Goal: Task Accomplishment & Management: Complete application form

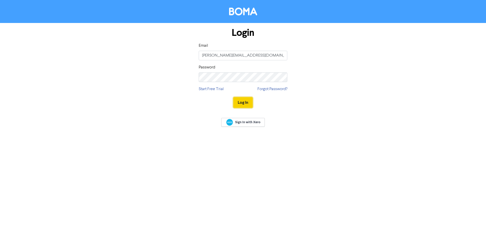
click at [242, 101] on button "Log In" at bounding box center [242, 102] width 19 height 11
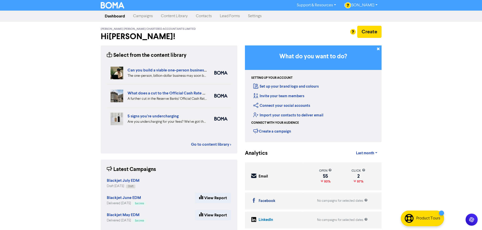
click at [204, 17] on link "Contacts" at bounding box center [204, 16] width 24 height 10
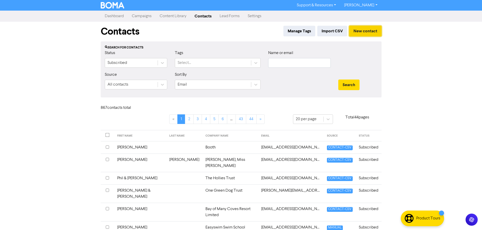
click at [362, 31] on button "New contact" at bounding box center [365, 31] width 32 height 11
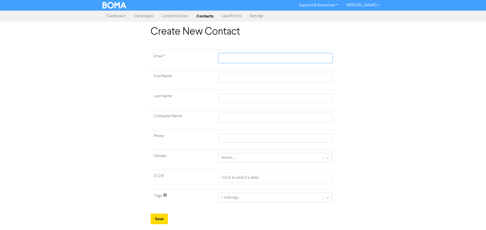
click at [234, 61] on input "text" at bounding box center [275, 58] width 114 height 10
type input "[PERSON_NAME][EMAIL_ADDRESS][PERSON_NAME][DOMAIN_NAME]"
click at [238, 76] on input "text" at bounding box center [275, 78] width 114 height 10
type input "F"
type input "Fo"
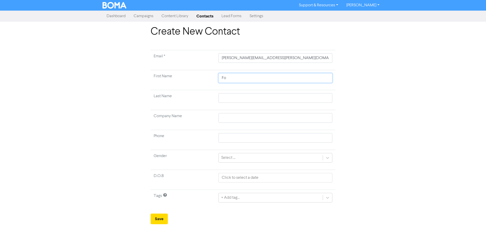
type input "Fou"
type input "Foun"
type input "Found"
type input "Founda"
type input "Foundat"
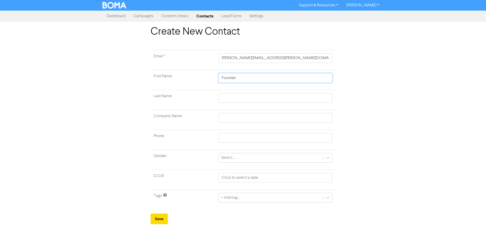
type input "Foundati"
type input "Foundatio"
type input "Foundation"
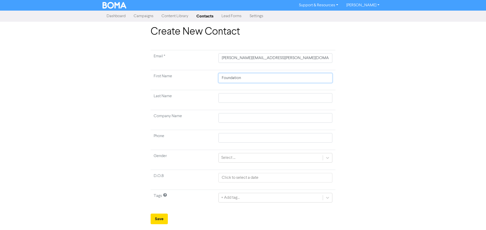
type input "Foundatio"
type input "Foundati"
type input "Foundat"
type input "Founda"
type input "Found"
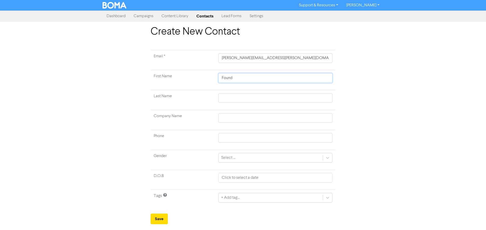
type input "Foun"
type input "Fou"
type input "Fo"
type input "F"
type input "S"
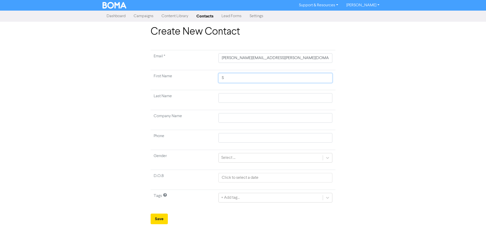
type input "Sa"
type input "[PERSON_NAME]"
type input "M"
type input "Ma"
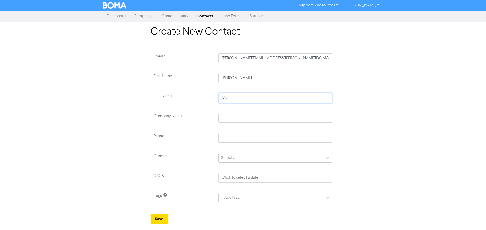
type input "Mar"
type input "Mart"
type input "[PERSON_NAME]"
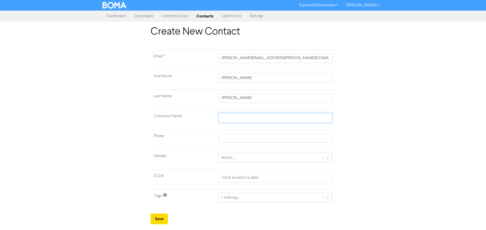
type input "F"
type input "FO"
type input "F"
type input "Fo"
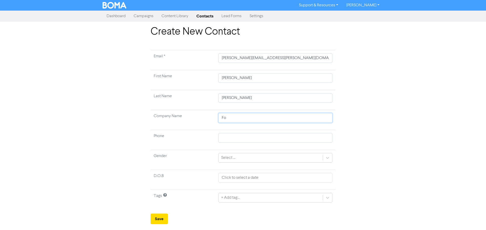
type input "Fou"
type input "Foun"
type input "Found"
type input "Founda"
type input "Foundat"
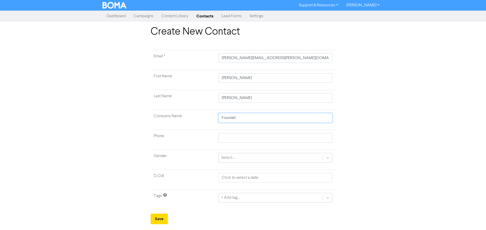
type input "Foundati"
type input "Foundatio"
type input "Foundation"
type input "Foundation A"
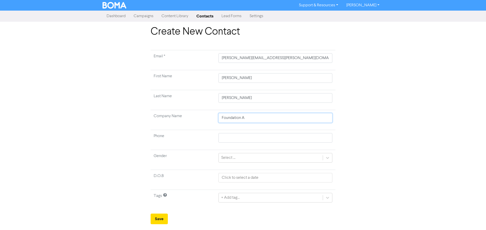
type input "Foundation Ar"
type input "Foundation Arc"
type input "Foundation Arch"
type input "Foundation Archi"
type input "Foundation [PERSON_NAME]"
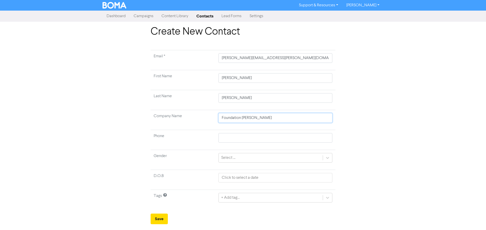
type input "Foundation Archite"
type input "Foundation Architec"
type input "Foundation Architect"
type input "Foundation Architects"
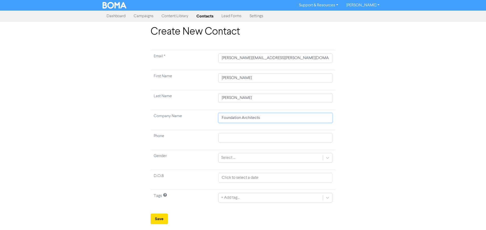
type input "Foundation Architects L"
type input "Foundation Architects Li"
type input "Foundation Architects [PERSON_NAME]"
type input "Foundation Architects Limi"
type input "Foundation Architects Limit"
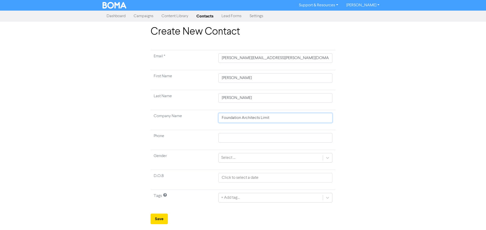
type input "Foundation Architects Limite"
type input "Foundation Architects Limited"
click at [246, 136] on input "text" at bounding box center [275, 138] width 114 height 10
click at [389, 140] on div "Create New Contact Email * [PERSON_NAME][EMAIL_ADDRESS][PERSON_NAME][DOMAIN_NAM…" at bounding box center [243, 125] width 486 height 199
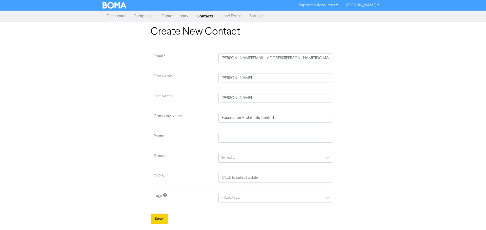
drag, startPoint x: 167, startPoint y: 213, endPoint x: 164, endPoint y: 215, distance: 3.9
click at [167, 213] on form "Email * [PERSON_NAME][EMAIL_ADDRESS][PERSON_NAME][DOMAIN_NAME] First Name [PERS…" at bounding box center [242, 137] width 185 height 175
click at [163, 215] on button "Save" at bounding box center [158, 219] width 17 height 11
